Goal: Task Accomplishment & Management: Manage account settings

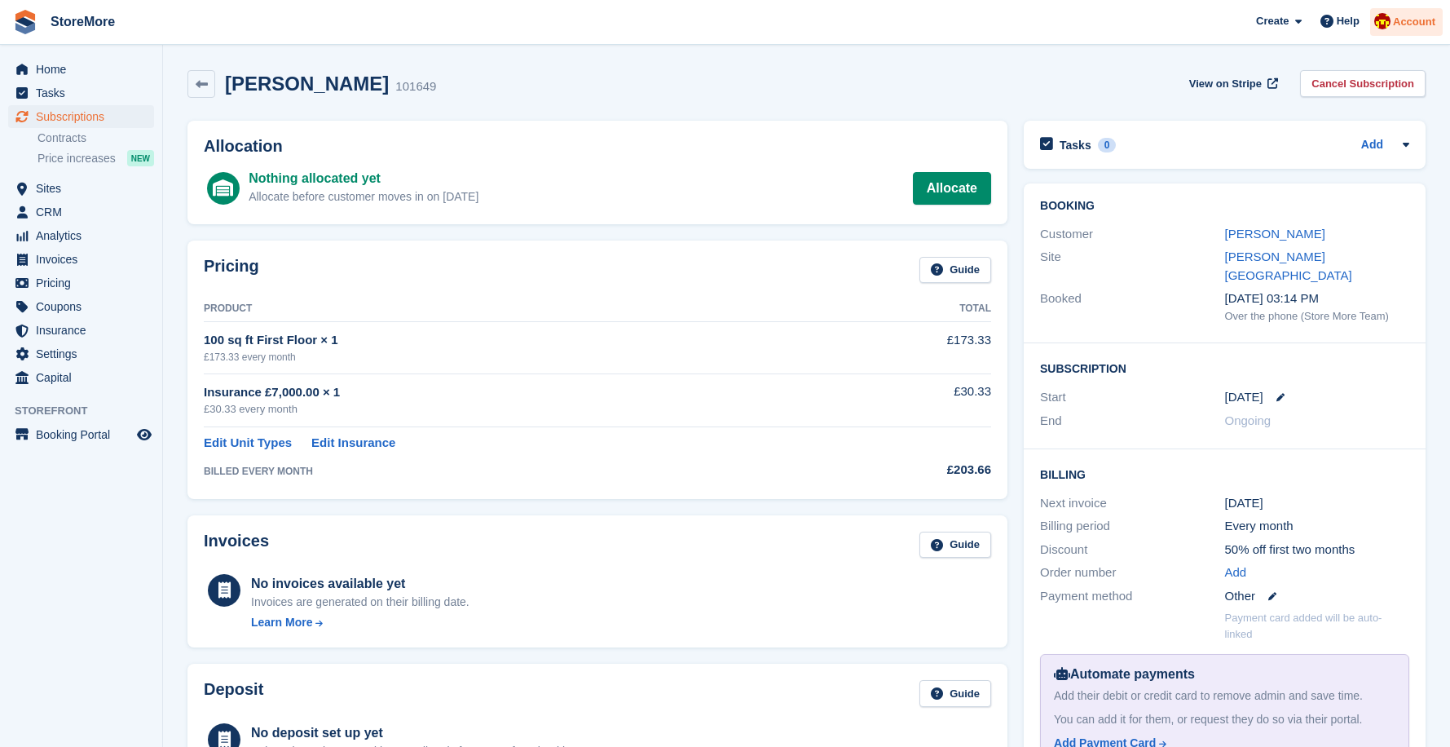
click at [1408, 29] on div "Account" at bounding box center [1406, 22] width 73 height 29
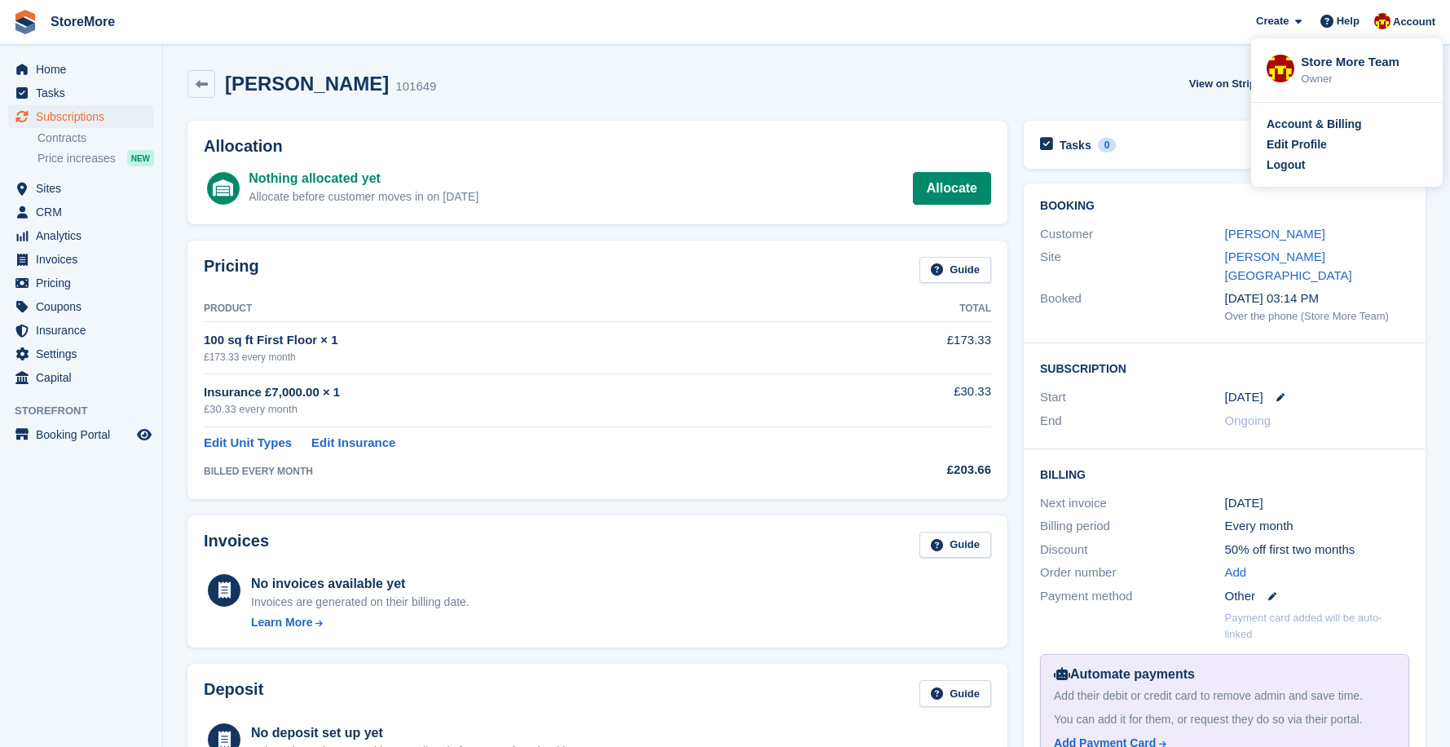
click at [1283, 170] on div "Logout" at bounding box center [1286, 164] width 38 height 17
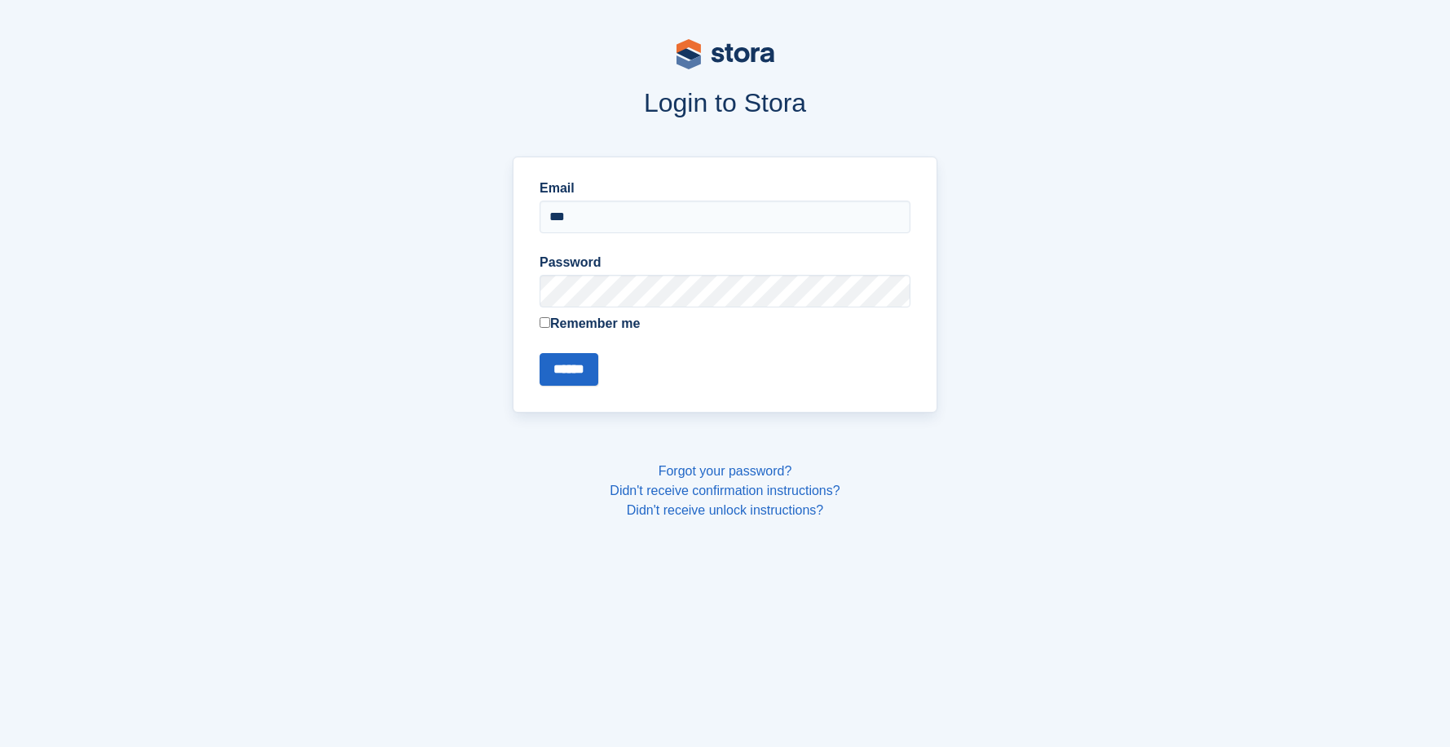
type input "**********"
click at [540, 353] on input "******" at bounding box center [569, 369] width 59 height 33
